Goal: Use online tool/utility: Use online tool/utility

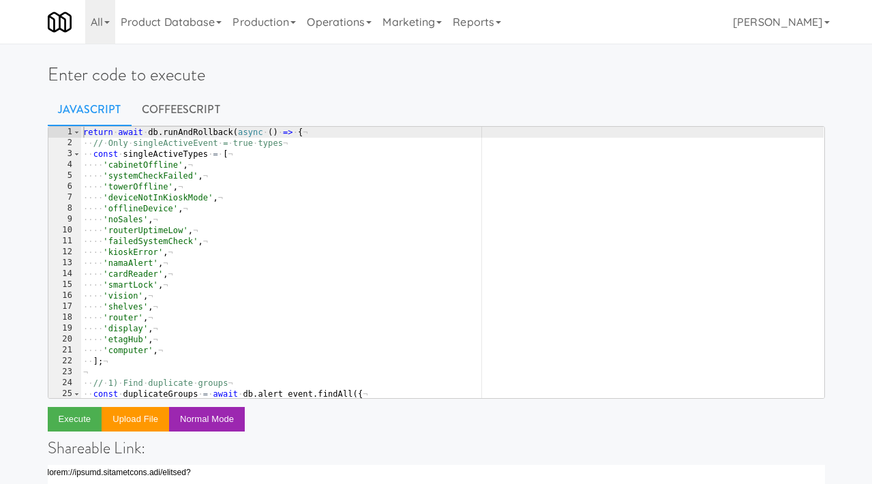
type textarea "'failedSystemCheck',"
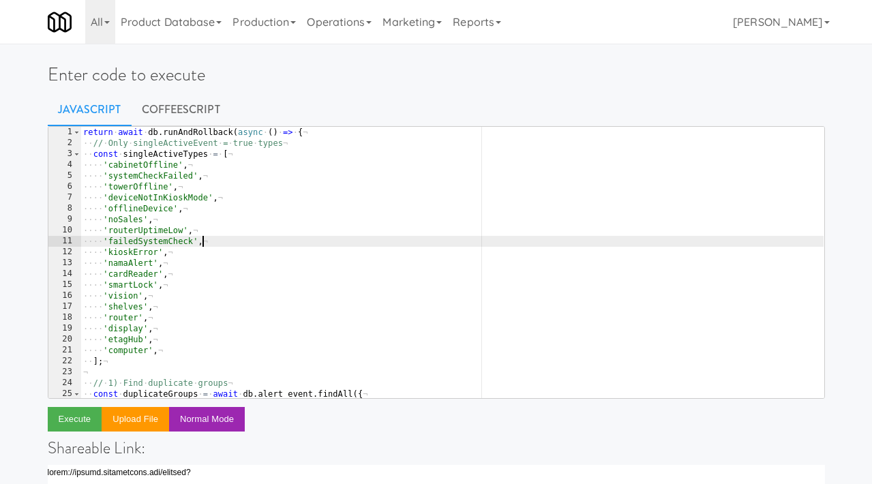
click at [363, 241] on div "return · await · db . runAndRollback ( async · ( ) · => · { ¬ ·· // · Only · si…" at bounding box center [451, 273] width 743 height 293
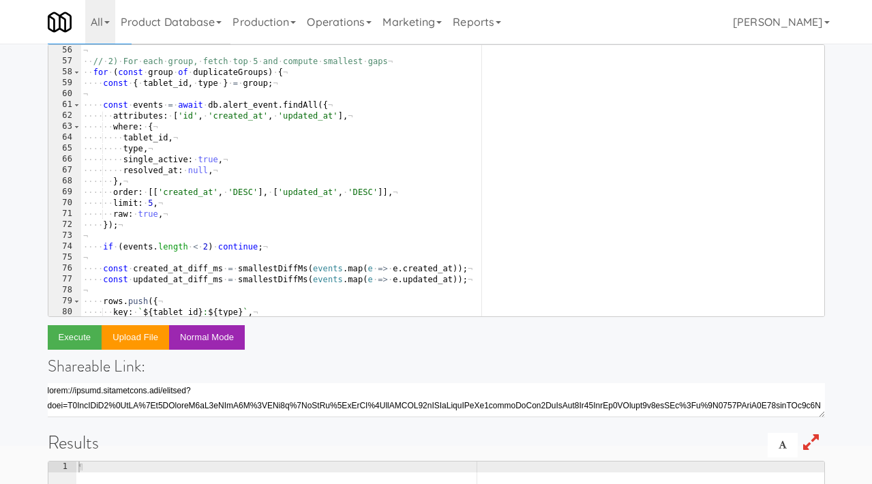
scroll to position [754, 0]
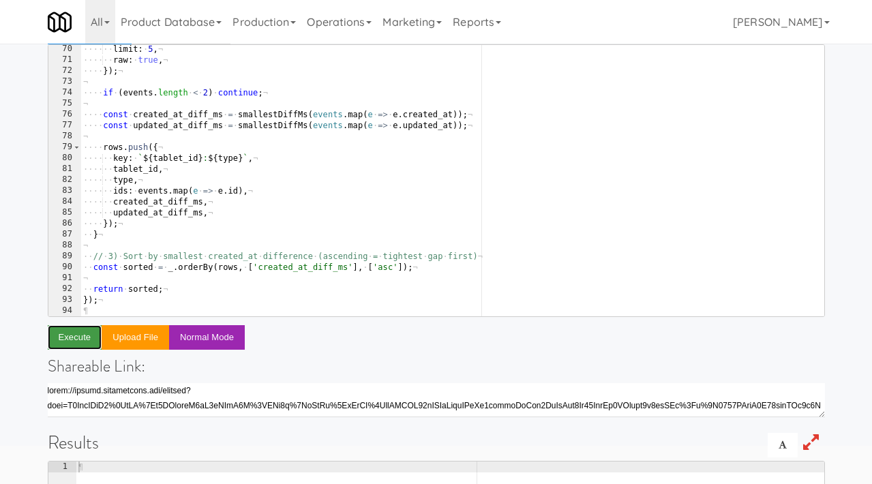
click at [57, 340] on button "Execute" at bounding box center [75, 337] width 55 height 25
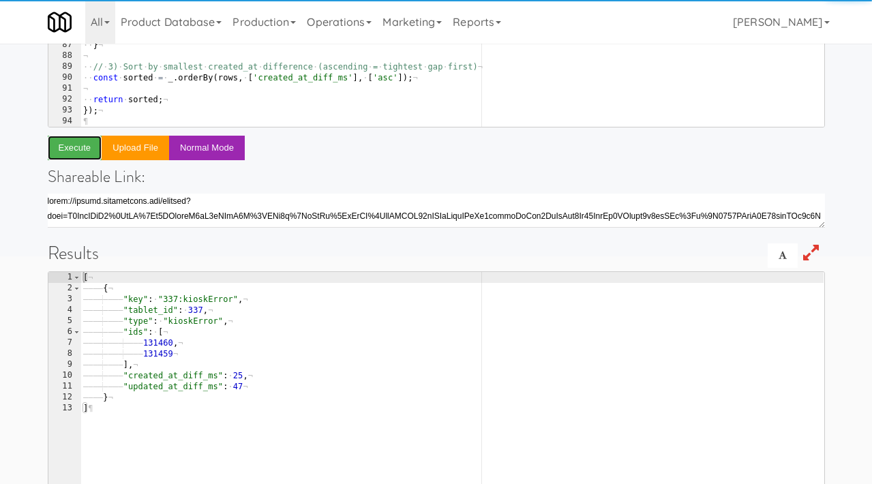
scroll to position [352, 0]
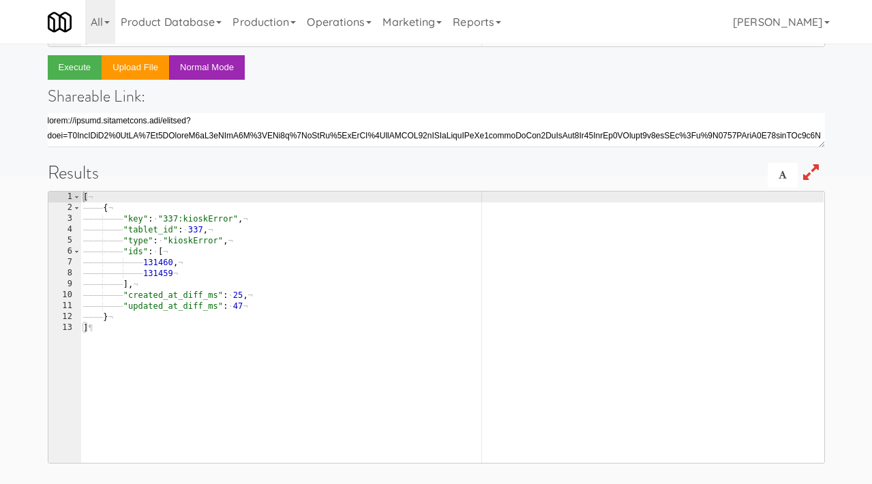
drag, startPoint x: 180, startPoint y: 211, endPoint x: 210, endPoint y: 317, distance: 110.5
click at [204, 307] on div "[ ¬ ———— { ¬ ———— ———— "key" : · "337:kioskError" , ¬ ———— ———— "tablet_id" : ·…" at bounding box center [451, 338] width 743 height 293
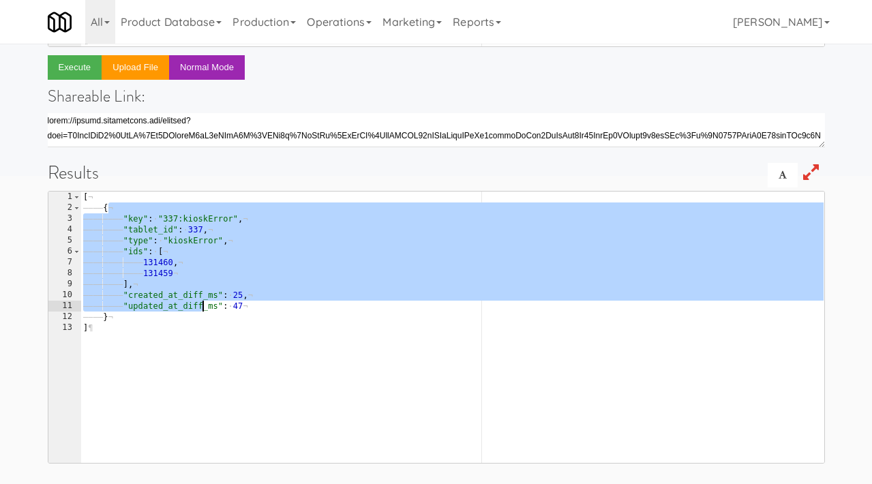
click at [217, 324] on div "[ ¬ ———— { ¬ ———— ———— "key" : · "337:kioskError" , ¬ ———— ———— "tablet_id" : ·…" at bounding box center [451, 338] width 743 height 293
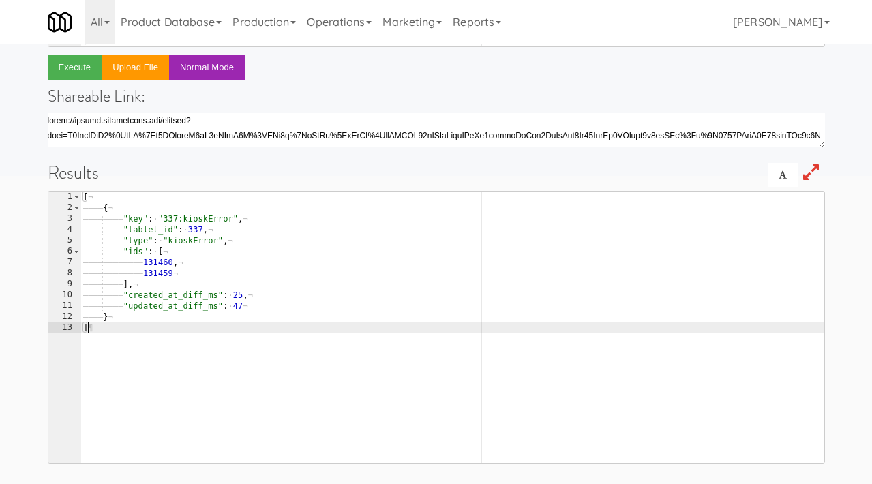
drag, startPoint x: 127, startPoint y: 248, endPoint x: 239, endPoint y: 299, distance: 122.9
click at [232, 293] on div "[ ¬ ———— { ¬ ———— ———— "key" : · "337:kioskError" , ¬ ———— ———— "tablet_id" : ·…" at bounding box center [451, 338] width 743 height 293
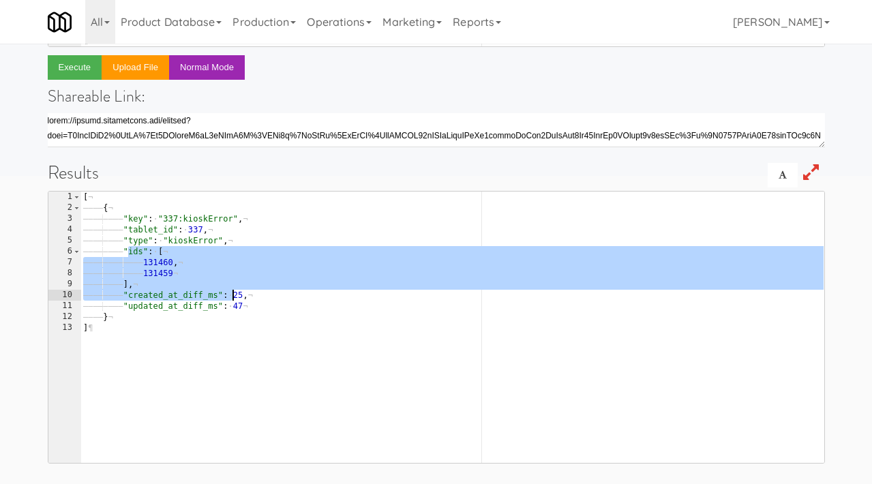
click at [253, 305] on div "[ ¬ ———— { ¬ ———— ———— "key" : · "337:kioskError" , ¬ ———— ———— "tablet_id" : ·…" at bounding box center [451, 338] width 743 height 293
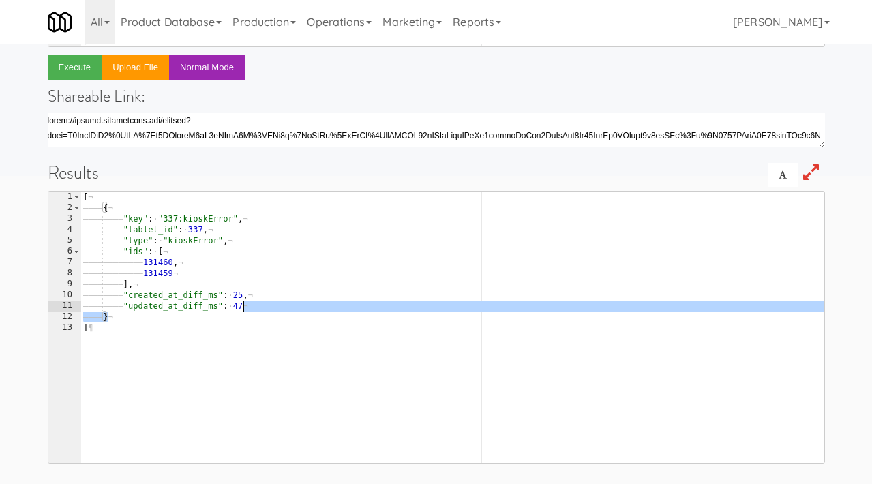
drag, startPoint x: 255, startPoint y: 312, endPoint x: 188, endPoint y: 218, distance: 115.4
click at [188, 218] on div "[ ¬ ———— { ¬ ———— ———— "key" : · "337:kioskError" , ¬ ———— ———— "tablet_id" : ·…" at bounding box center [451, 338] width 743 height 293
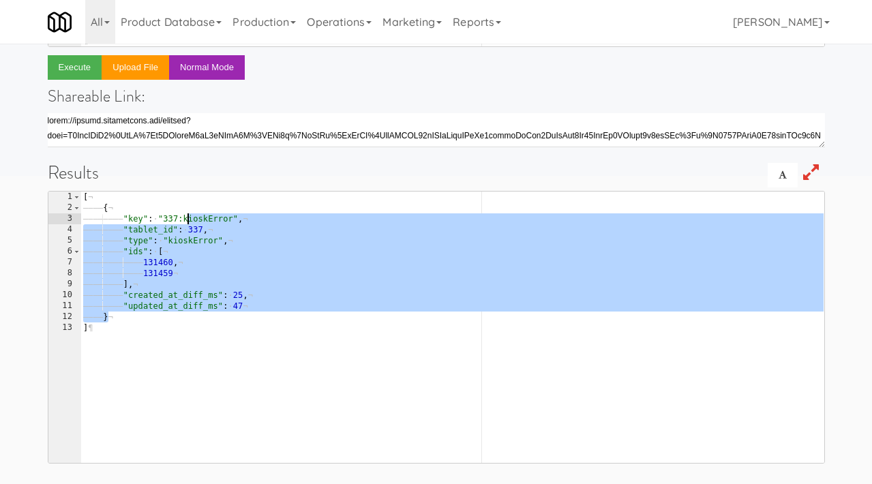
click at [213, 219] on div "[ ¬ ———— { ¬ ———— ———— "key" : · "337:kioskError" , ¬ ———— ———— "tablet_id" : ·…" at bounding box center [451, 338] width 743 height 293
type textarea ""key": "337:kioskError","
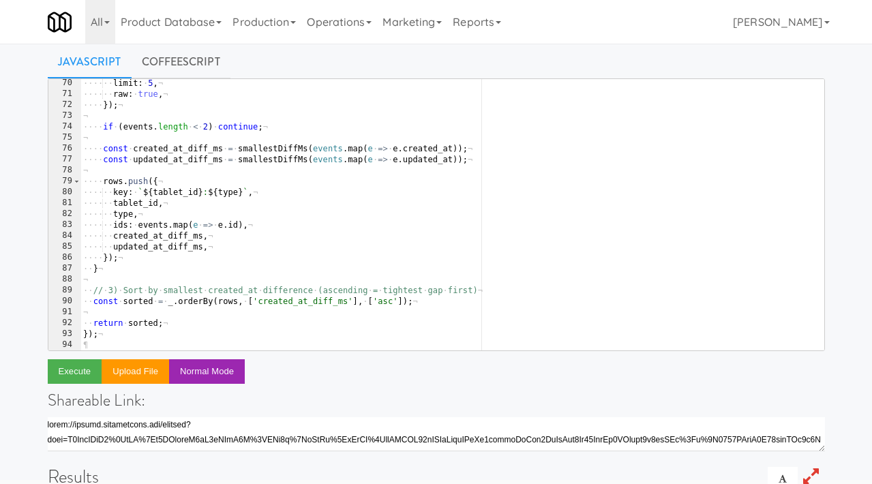
scroll to position [22, 0]
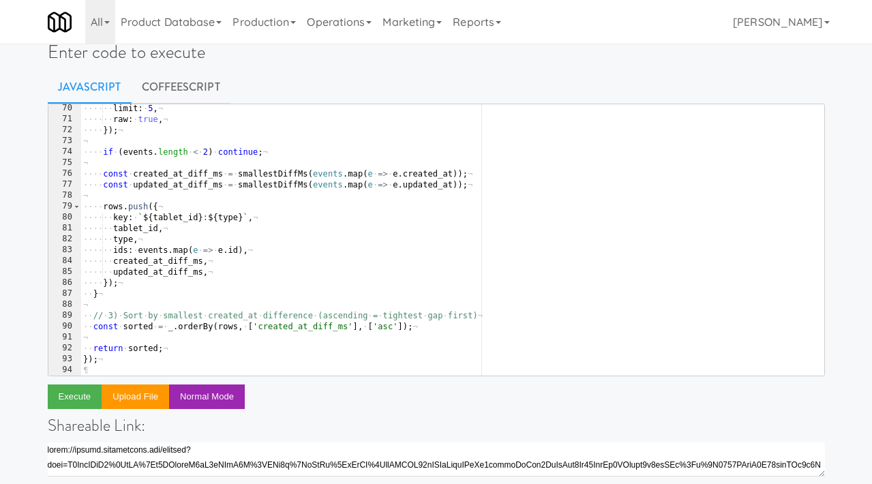
type textarea "});"
click at [247, 278] on div "···· ·· limit : · 5 , ¬ ···· ·· raw : · true , ¬ ···· }) ; ¬ ¬ ···· if · ( even…" at bounding box center [451, 249] width 743 height 293
